Goal: Navigation & Orientation: Find specific page/section

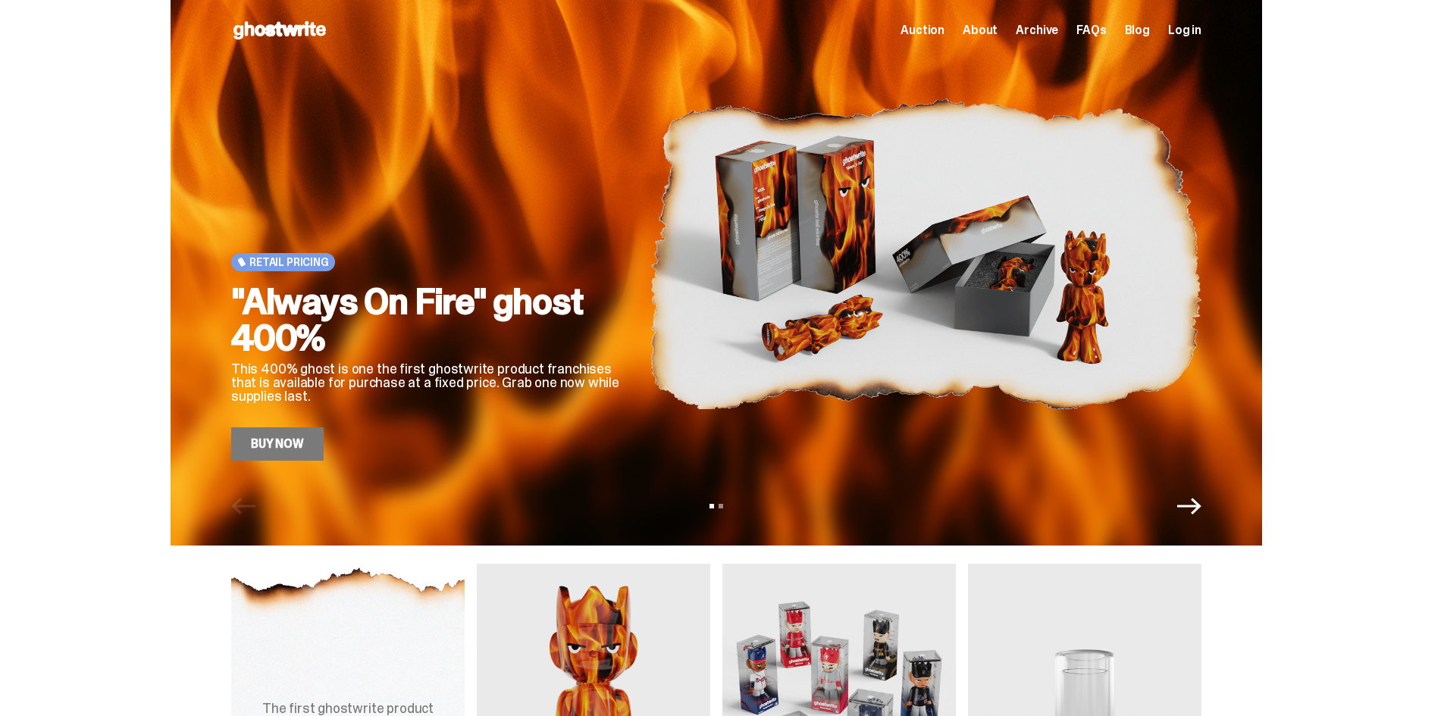
click at [997, 29] on span "About" at bounding box center [979, 30] width 35 height 12
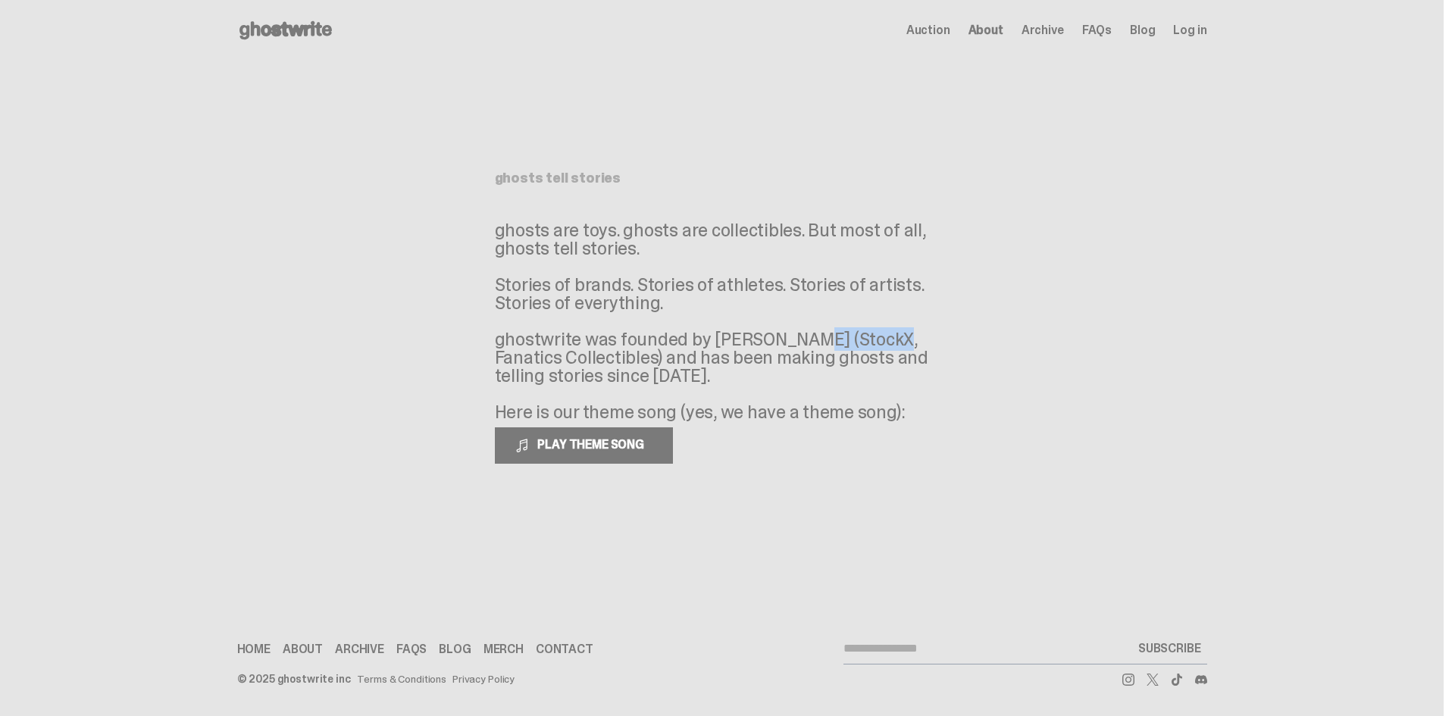
drag, startPoint x: 712, startPoint y: 338, endPoint x: 791, endPoint y: 341, distance: 78.9
click at [791, 341] on p "ghosts are toys. ghosts are collectibles. But most of all, ghosts tell stories.…" at bounding box center [722, 321] width 455 height 200
copy p "[PERSON_NAME]"
click at [1044, 30] on span "Archive" at bounding box center [1043, 30] width 42 height 12
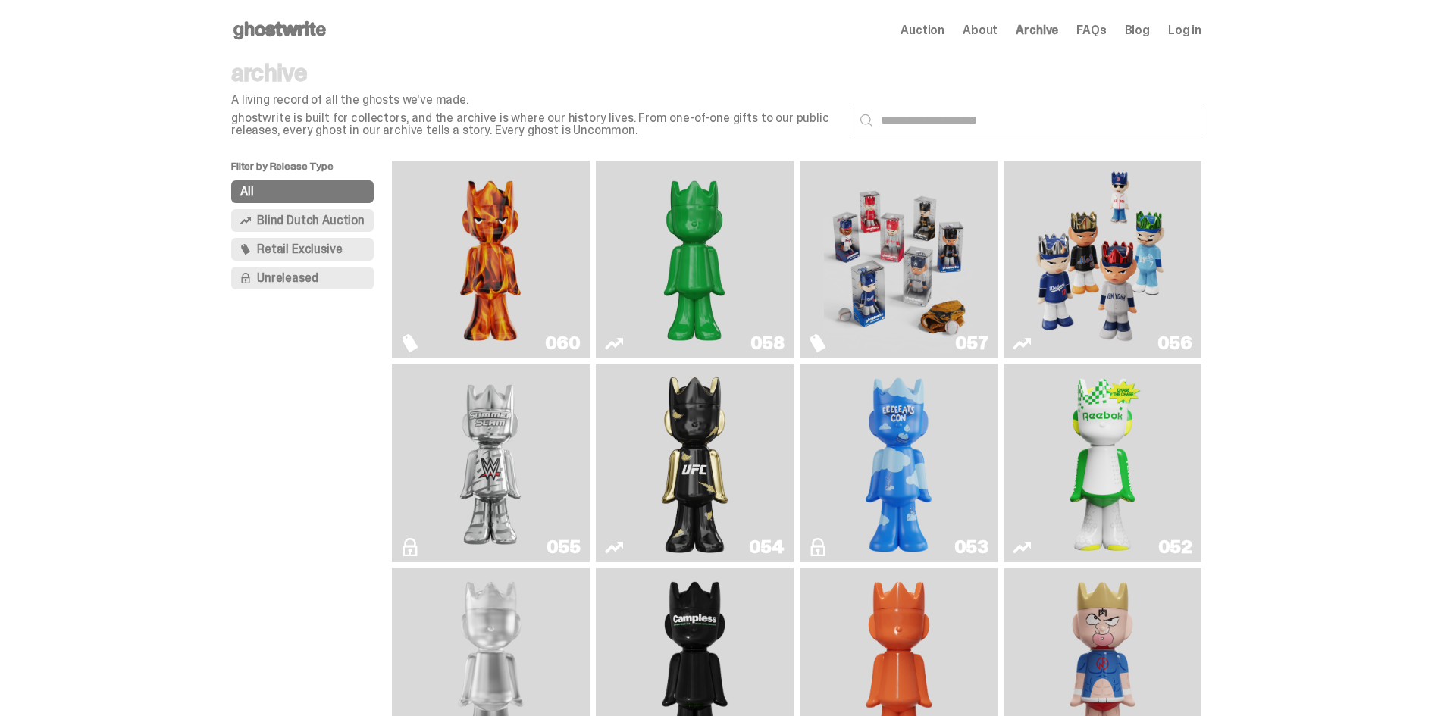
click at [316, 227] on span "Blind Dutch Auction" at bounding box center [311, 220] width 108 height 12
